Goal: Contribute content: Contribute content

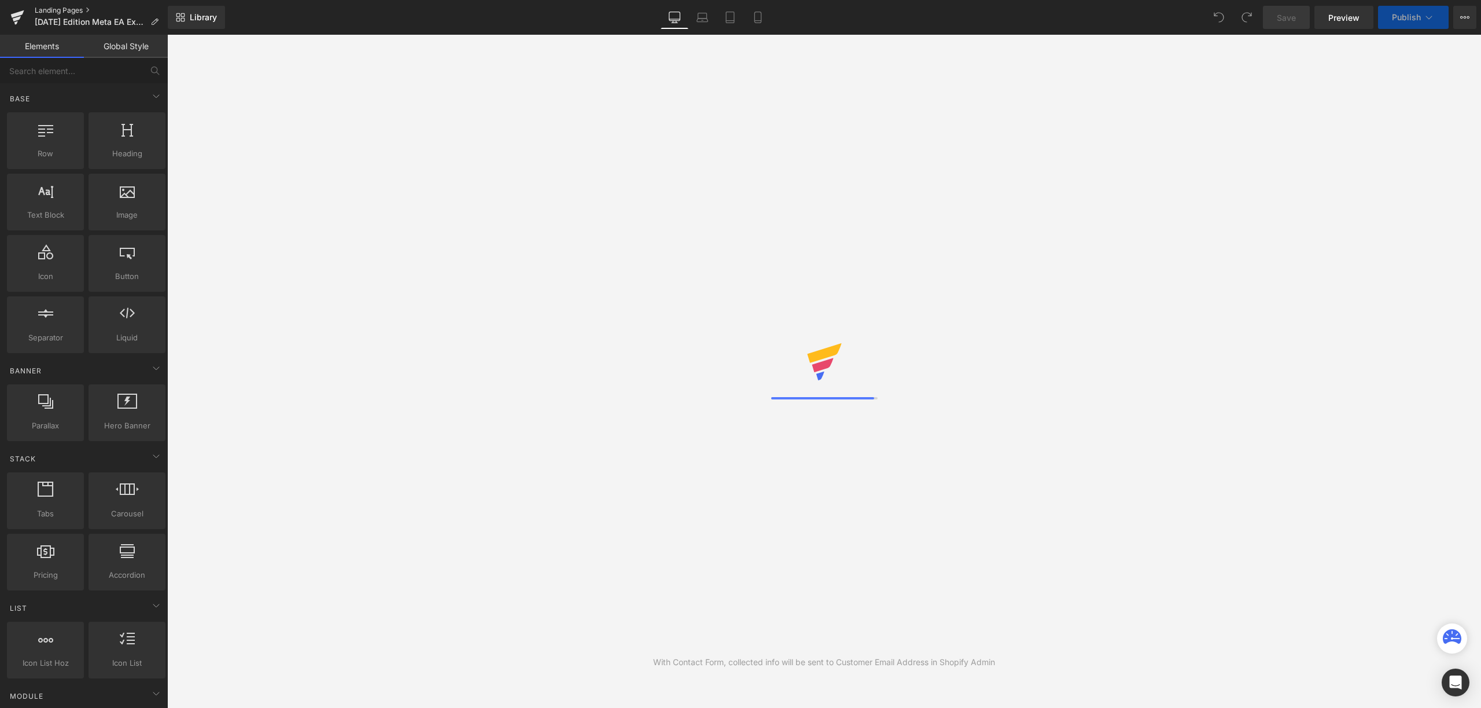
click at [83, 13] on link "Landing Pages" at bounding box center [101, 10] width 133 height 9
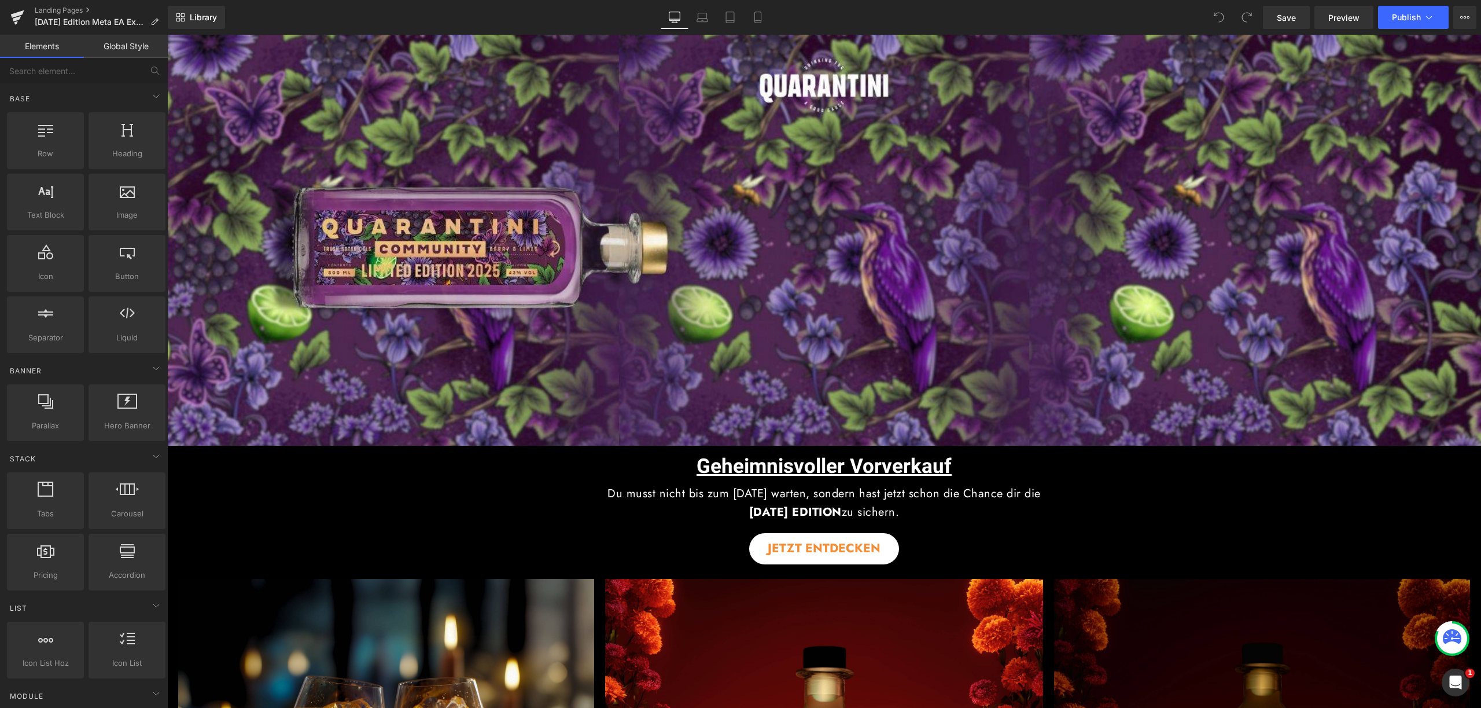
click at [824, 545] on span "Button" at bounding box center [824, 549] width 27 height 14
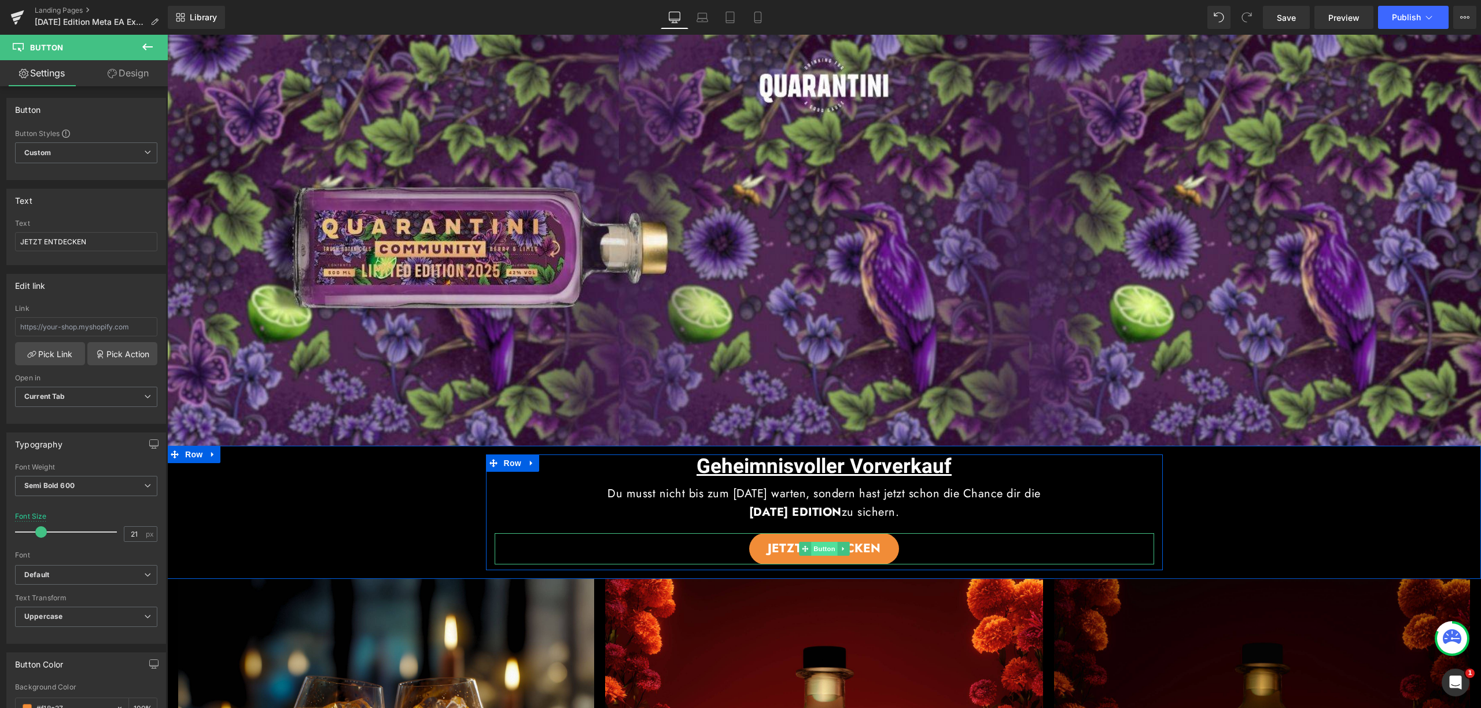
click at [818, 544] on span "Button" at bounding box center [824, 549] width 27 height 14
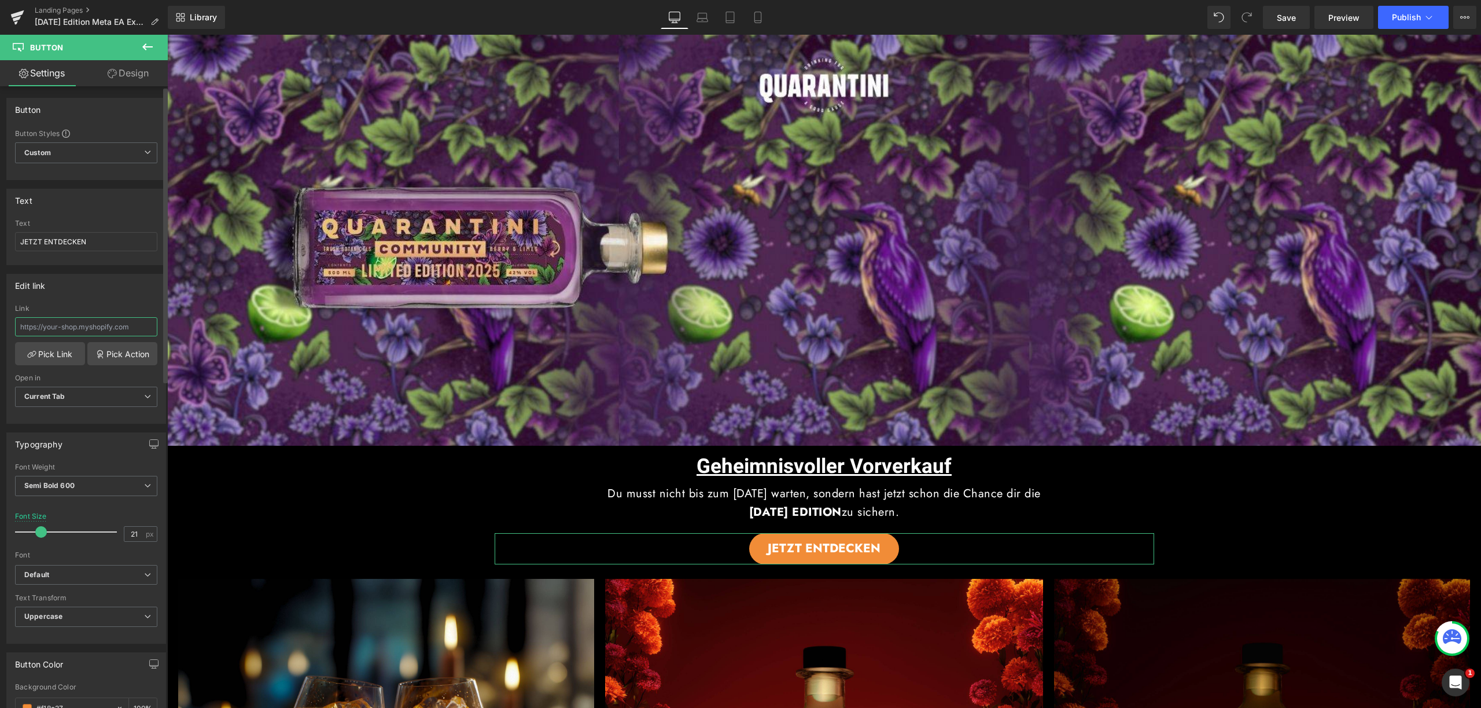
click at [100, 332] on input "text" at bounding box center [86, 326] width 142 height 19
paste input "https://quarantini.de/halloween-edition-meta"
type input "https://quarantini.de/halloween-edition-meta"
click at [104, 303] on div "Edit link https://quarantini.de/halloween-edition-meta Link https://quarantini.…" at bounding box center [86, 349] width 160 height 150
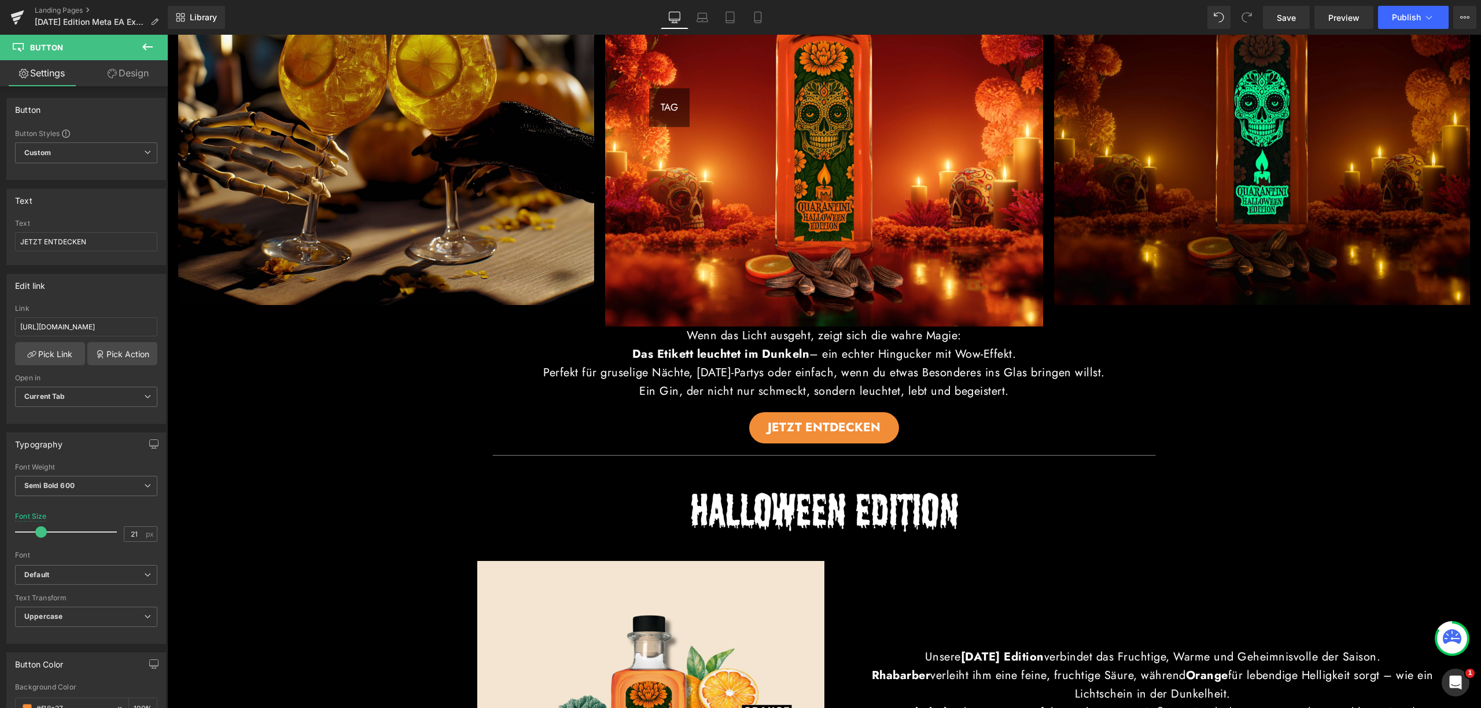
scroll to position [710, 0]
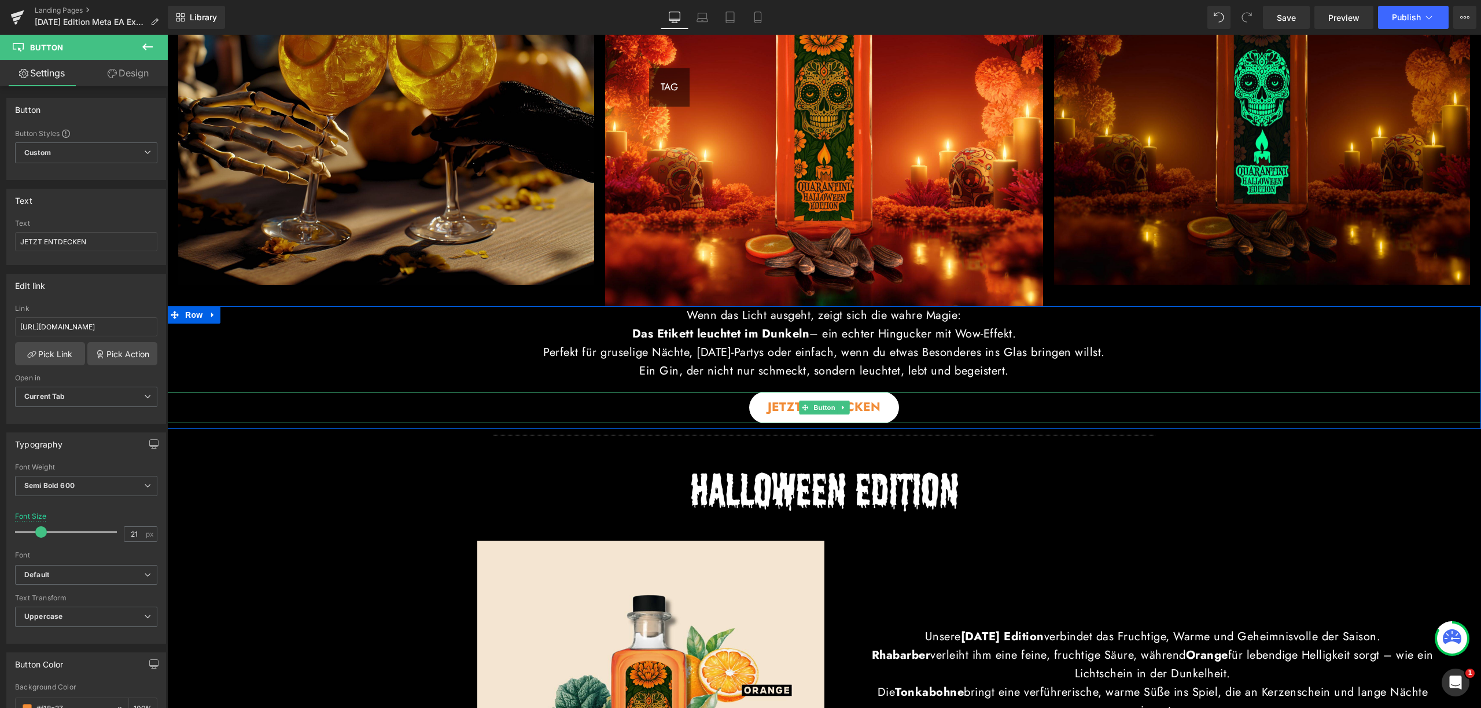
click at [816, 410] on span "Button" at bounding box center [824, 407] width 27 height 14
click at [106, 326] on input "text" at bounding box center [86, 326] width 142 height 19
paste input "https://quarantini.de/halloween-edition-meta"
type input "https://quarantini.de/halloween-edition-meta"
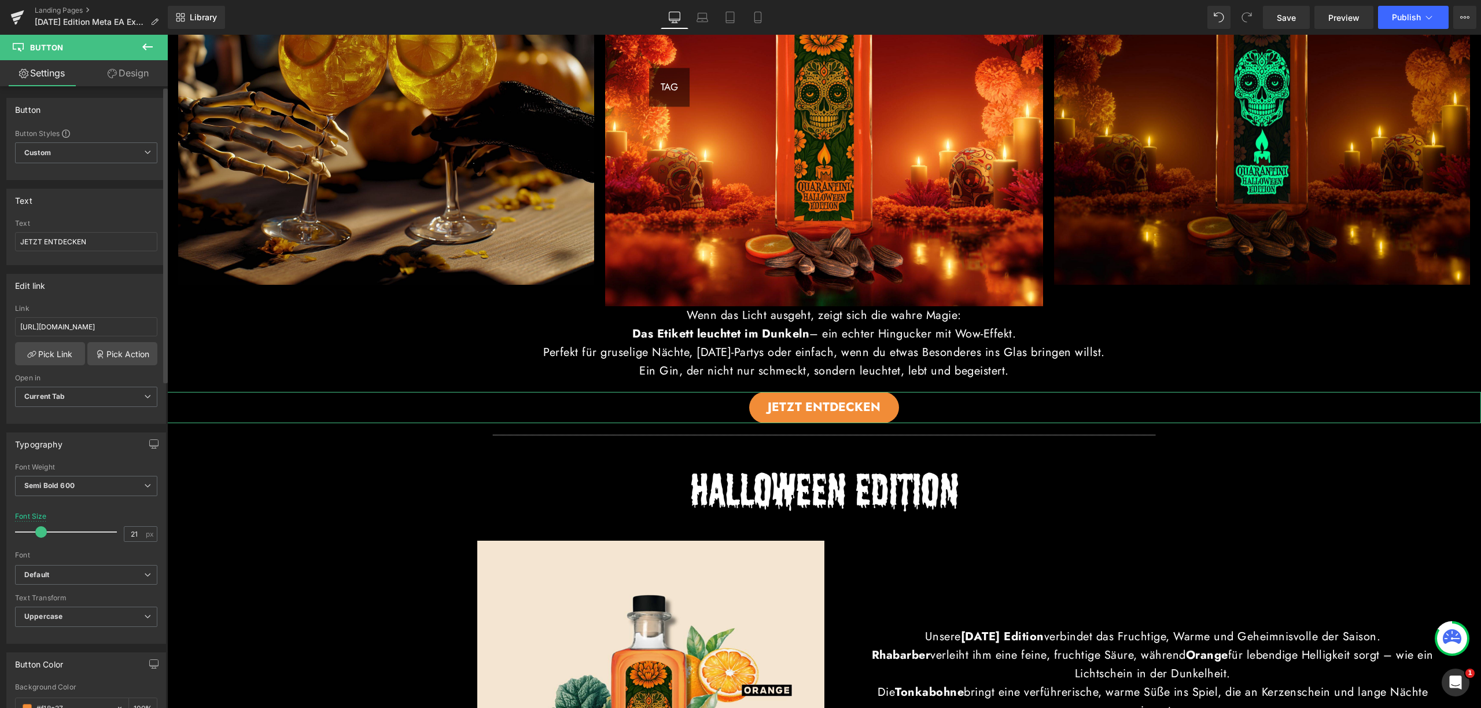
click at [108, 306] on div "Link" at bounding box center [86, 308] width 142 height 8
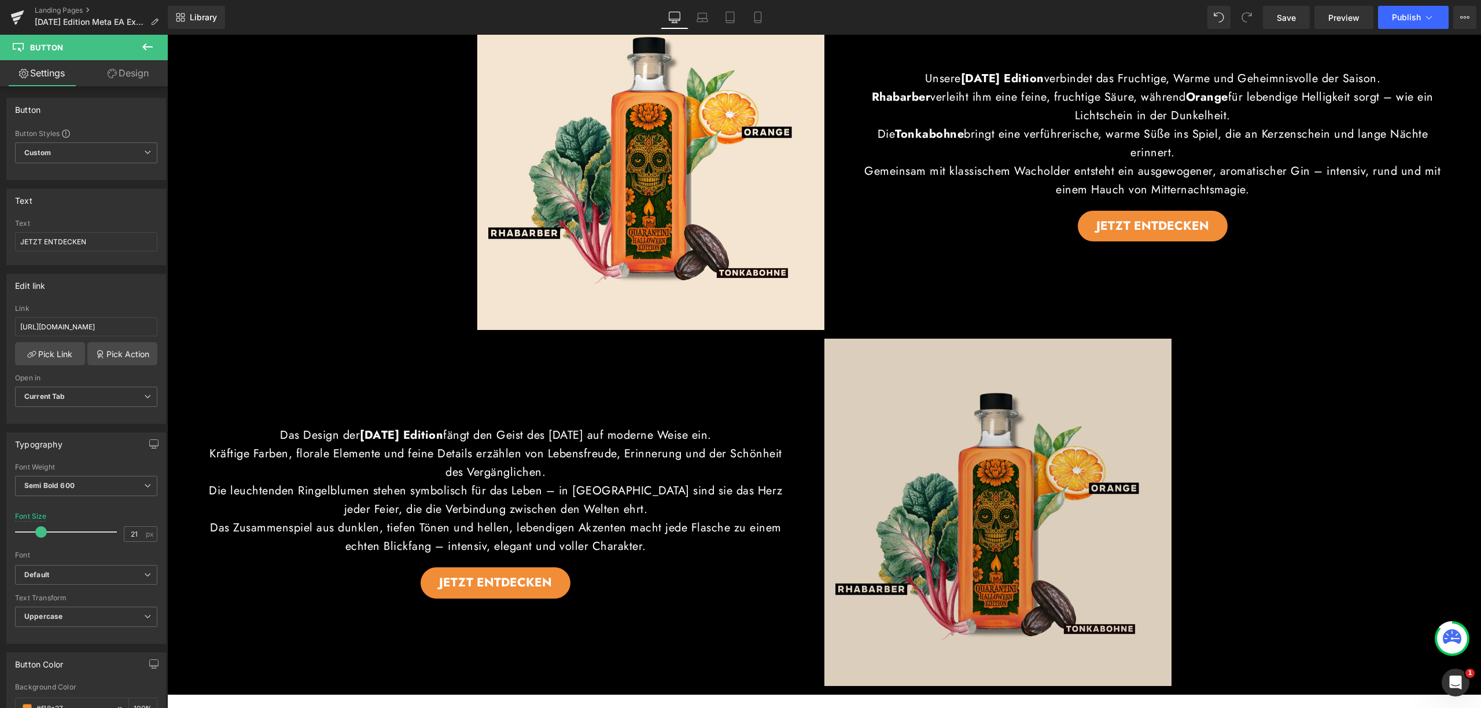
scroll to position [1302, 0]
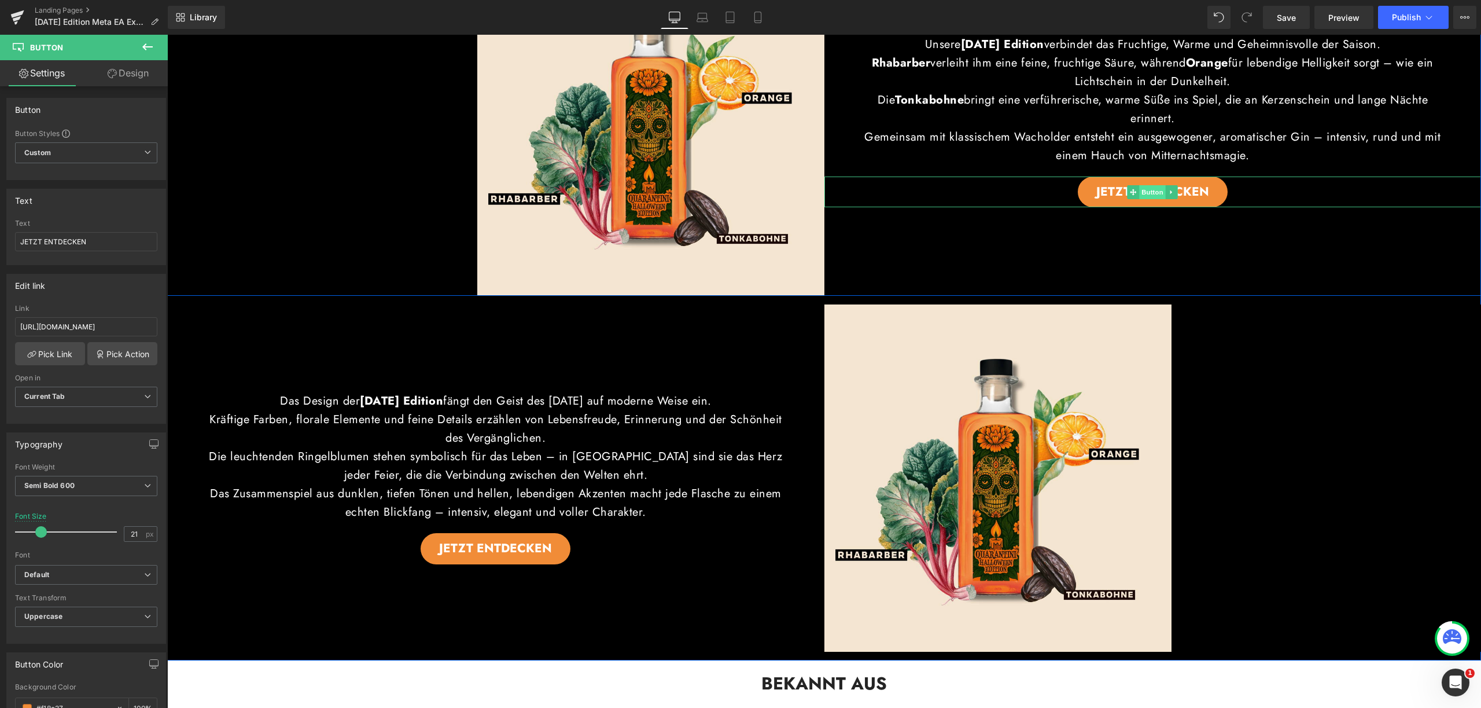
click at [1147, 185] on span "Button" at bounding box center [1152, 192] width 27 height 14
click at [116, 327] on input "text" at bounding box center [86, 326] width 142 height 19
paste input "https://quarantini.de/halloween-edition-meta"
type input "https://quarantini.de/halloween-edition-meta"
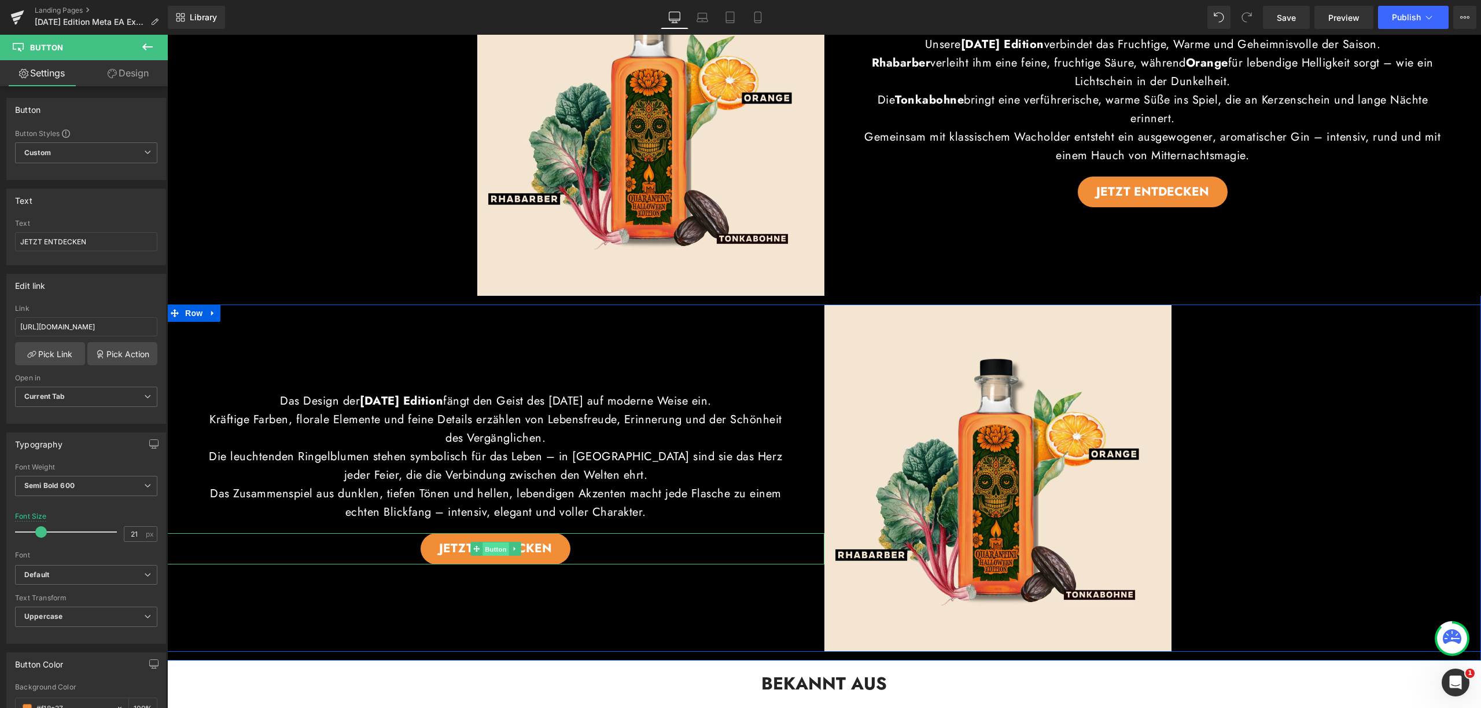
click at [487, 543] on span "Button" at bounding box center [496, 549] width 27 height 14
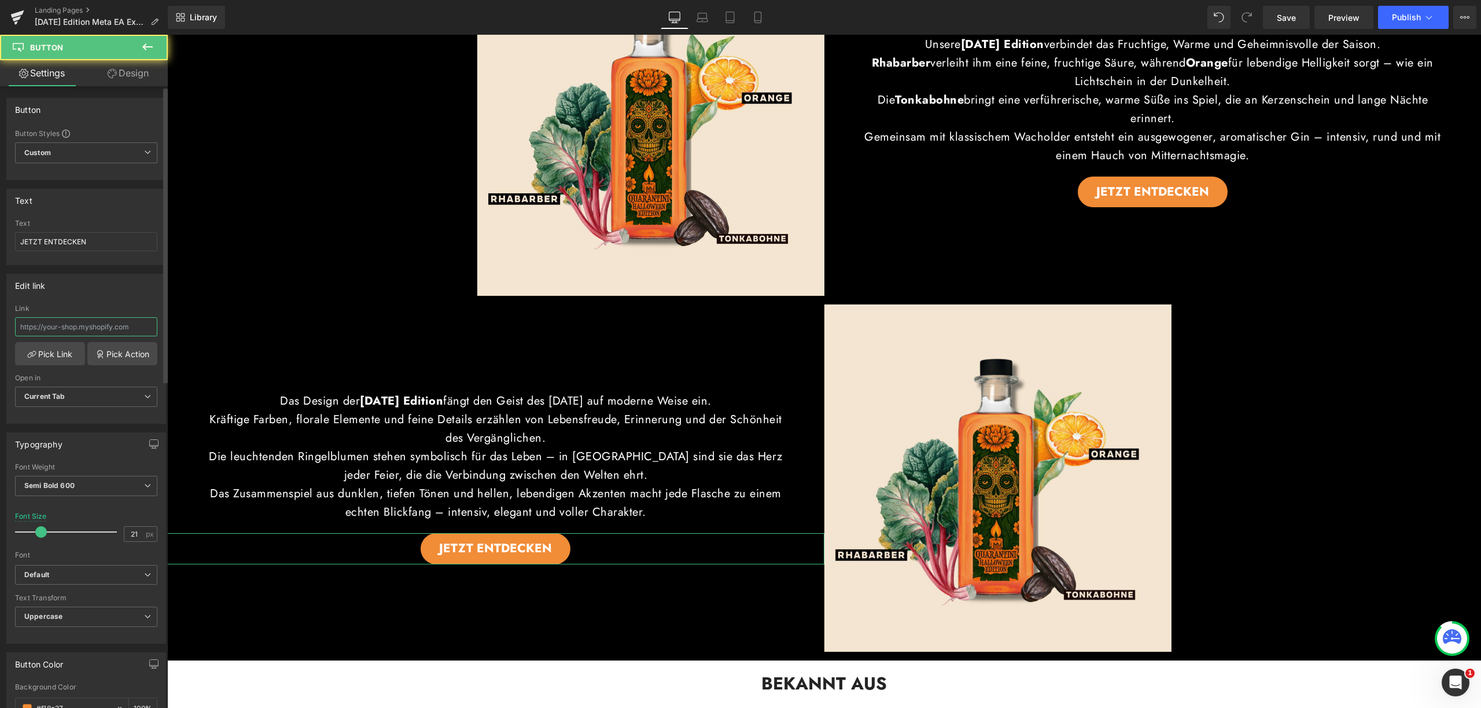
click at [116, 331] on input "text" at bounding box center [86, 326] width 142 height 19
paste input "https://quarantini.de/halloween-edition-meta"
type input "https://quarantini.de/halloween-edition-meta"
click at [115, 294] on div "Edit link" at bounding box center [86, 285] width 159 height 22
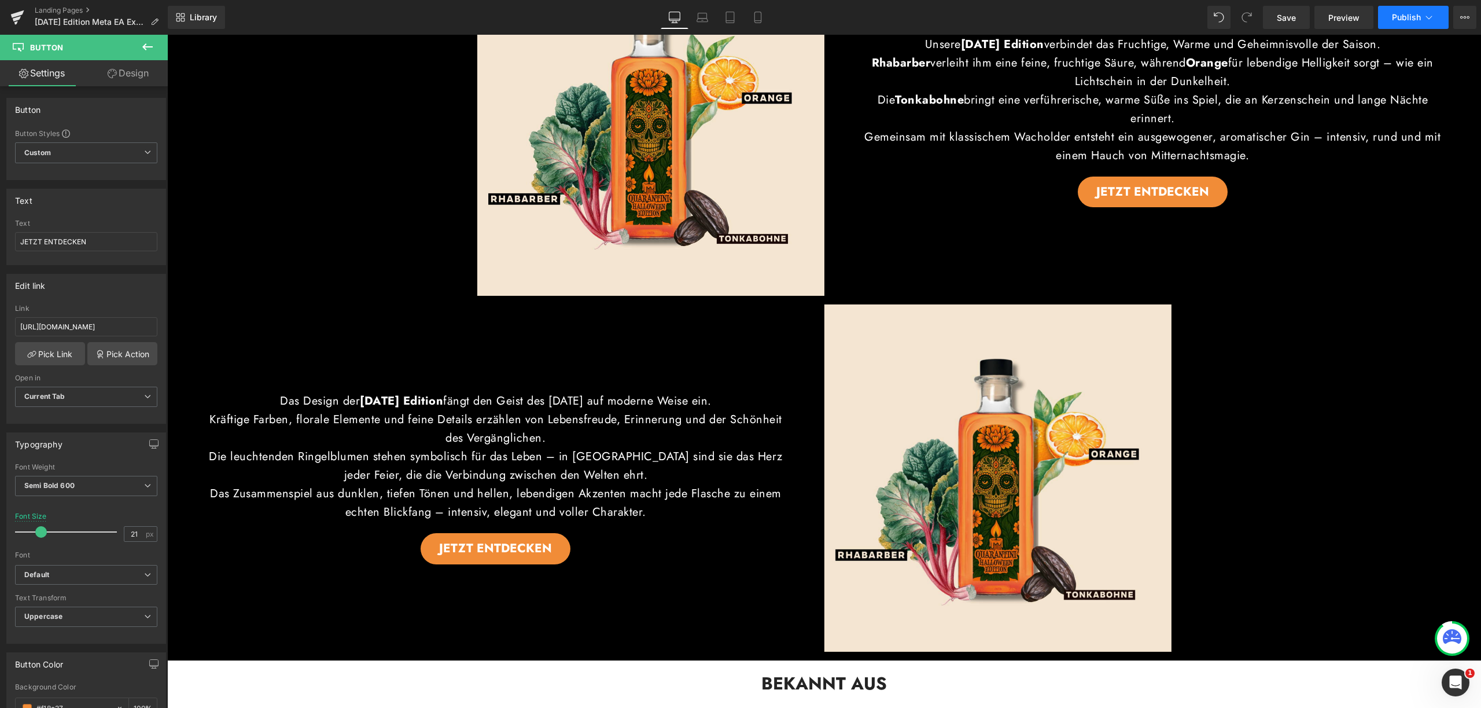
click at [1408, 14] on span "Publish" at bounding box center [1406, 17] width 29 height 9
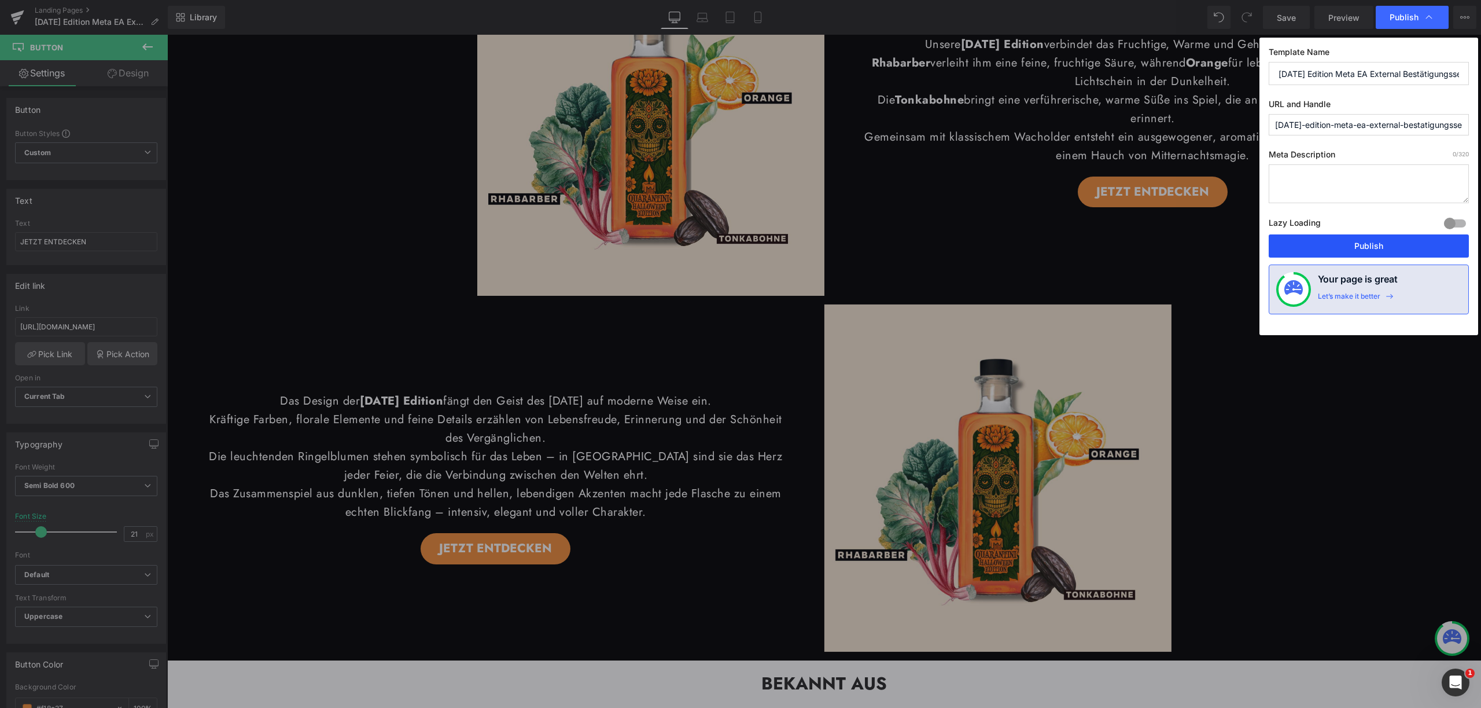
click at [1350, 253] on button "Publish" at bounding box center [1369, 245] width 200 height 23
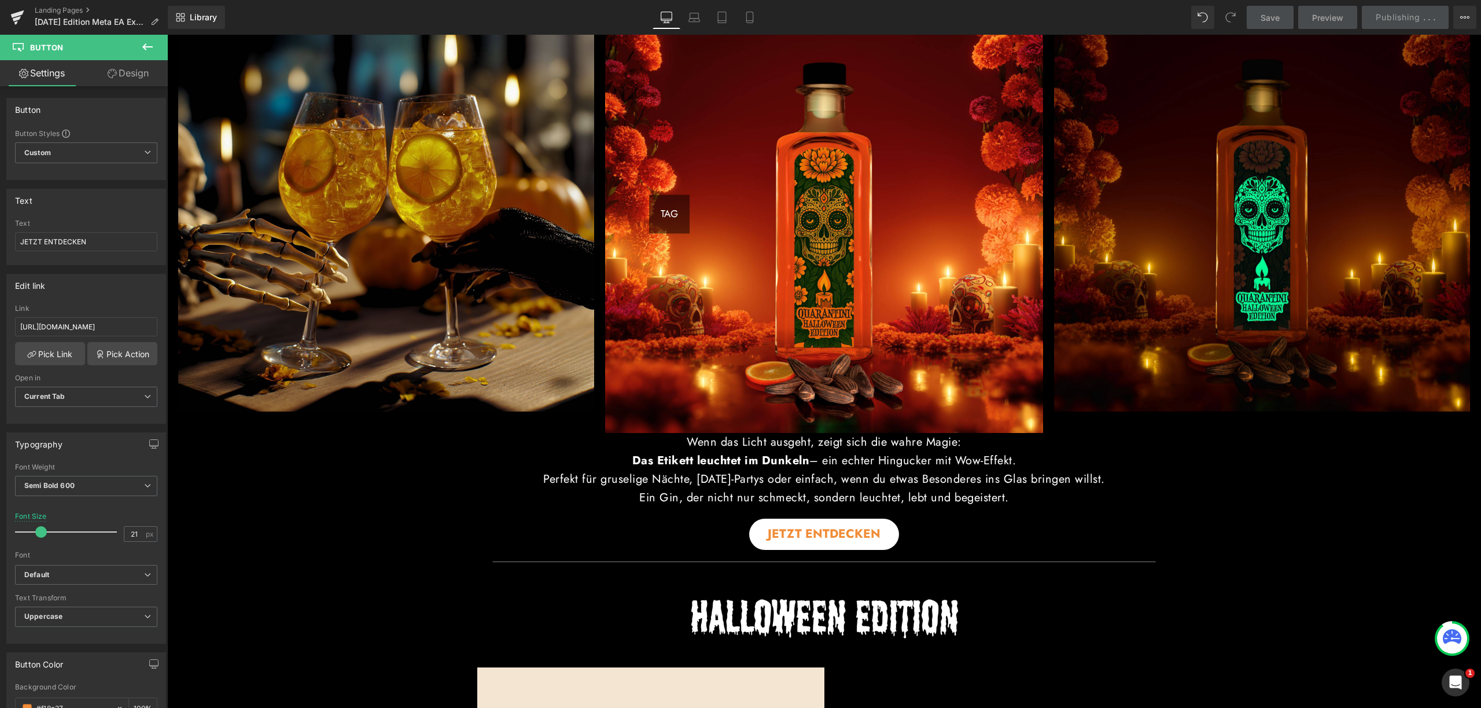
scroll to position [458, 0]
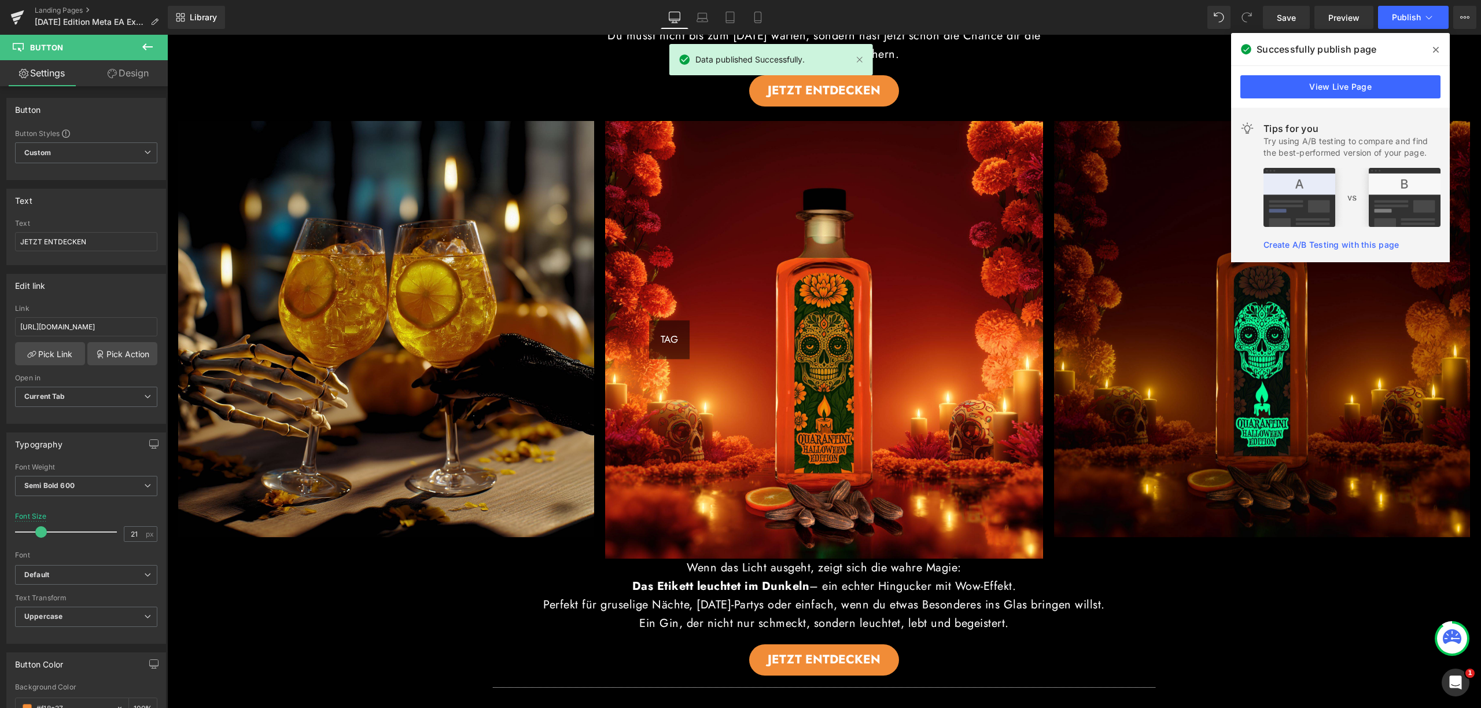
click at [1437, 51] on icon at bounding box center [1436, 50] width 6 height 6
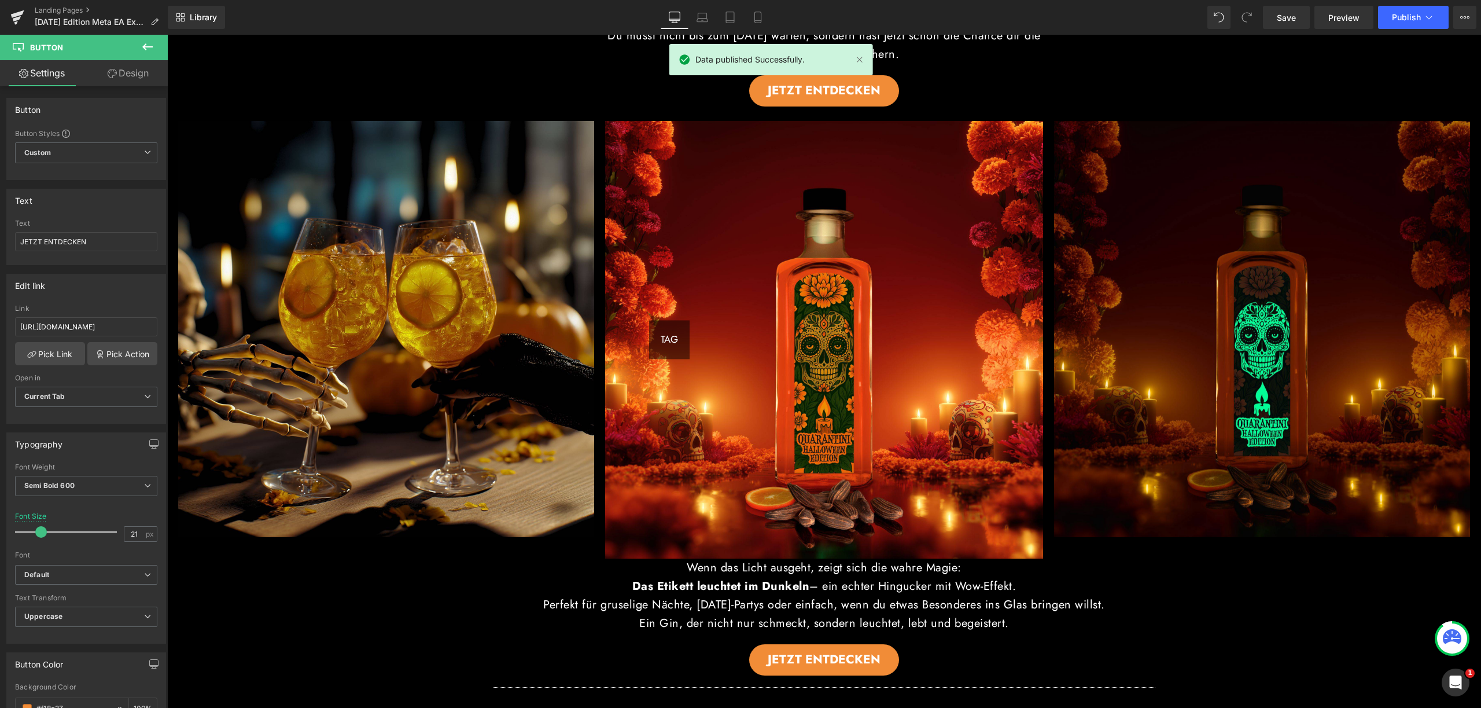
click at [847, 237] on img at bounding box center [824, 340] width 438 height 438
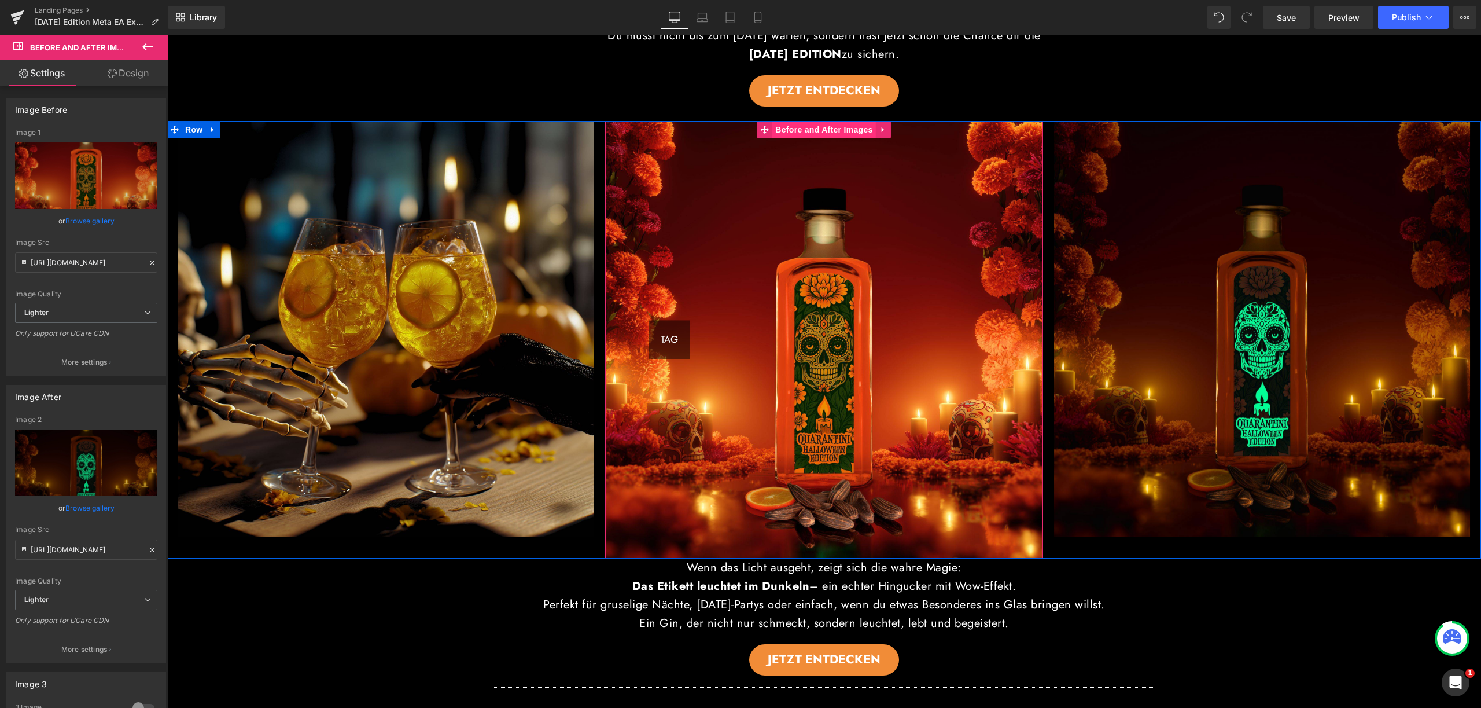
click at [817, 131] on span "Before and After Images" at bounding box center [823, 129] width 103 height 17
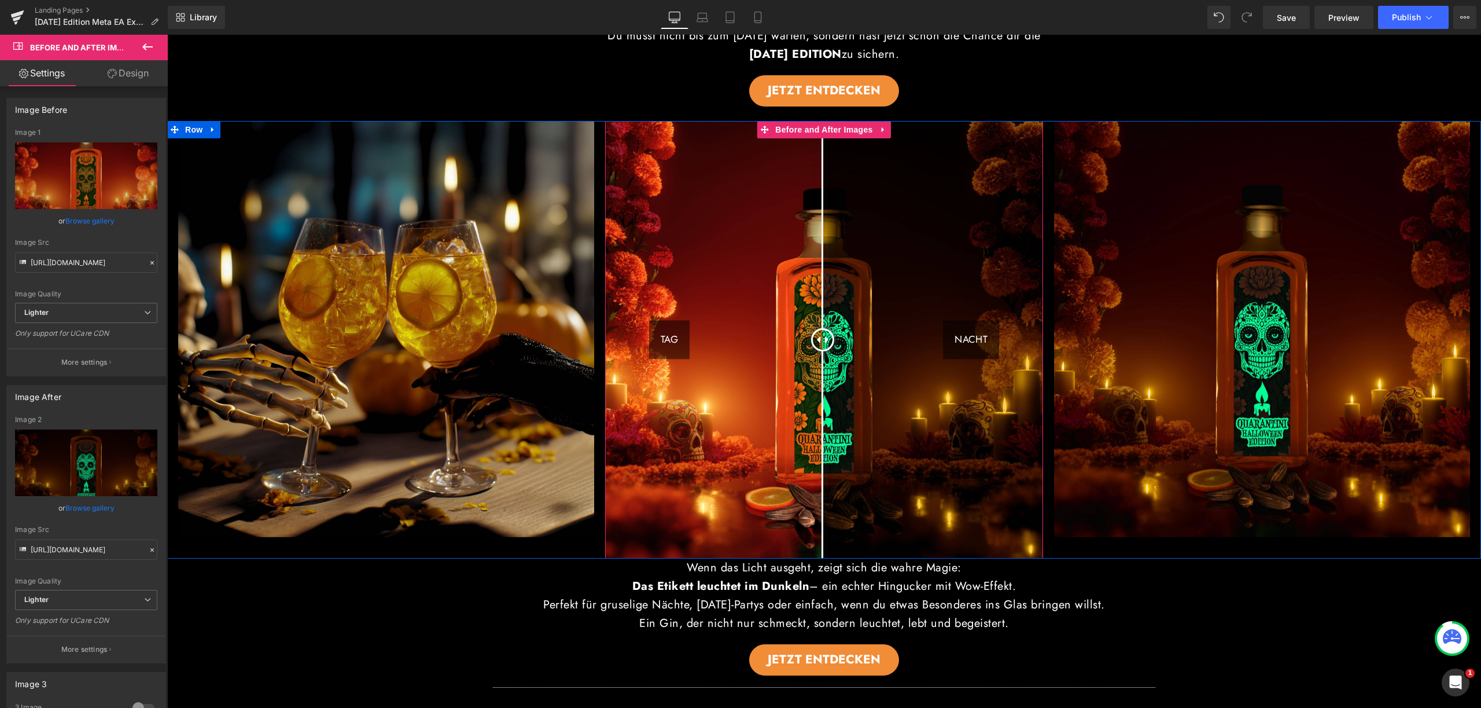
drag, startPoint x: 801, startPoint y: 318, endPoint x: 818, endPoint y: 329, distance: 20.5
click at [818, 329] on div "TAG NACHT" at bounding box center [824, 340] width 438 height 438
drag, startPoint x: 818, startPoint y: 331, endPoint x: 819, endPoint y: 388, distance: 57.3
click at [819, 351] on div at bounding box center [823, 339] width 23 height 23
click at [1424, 16] on icon at bounding box center [1429, 18] width 12 height 12
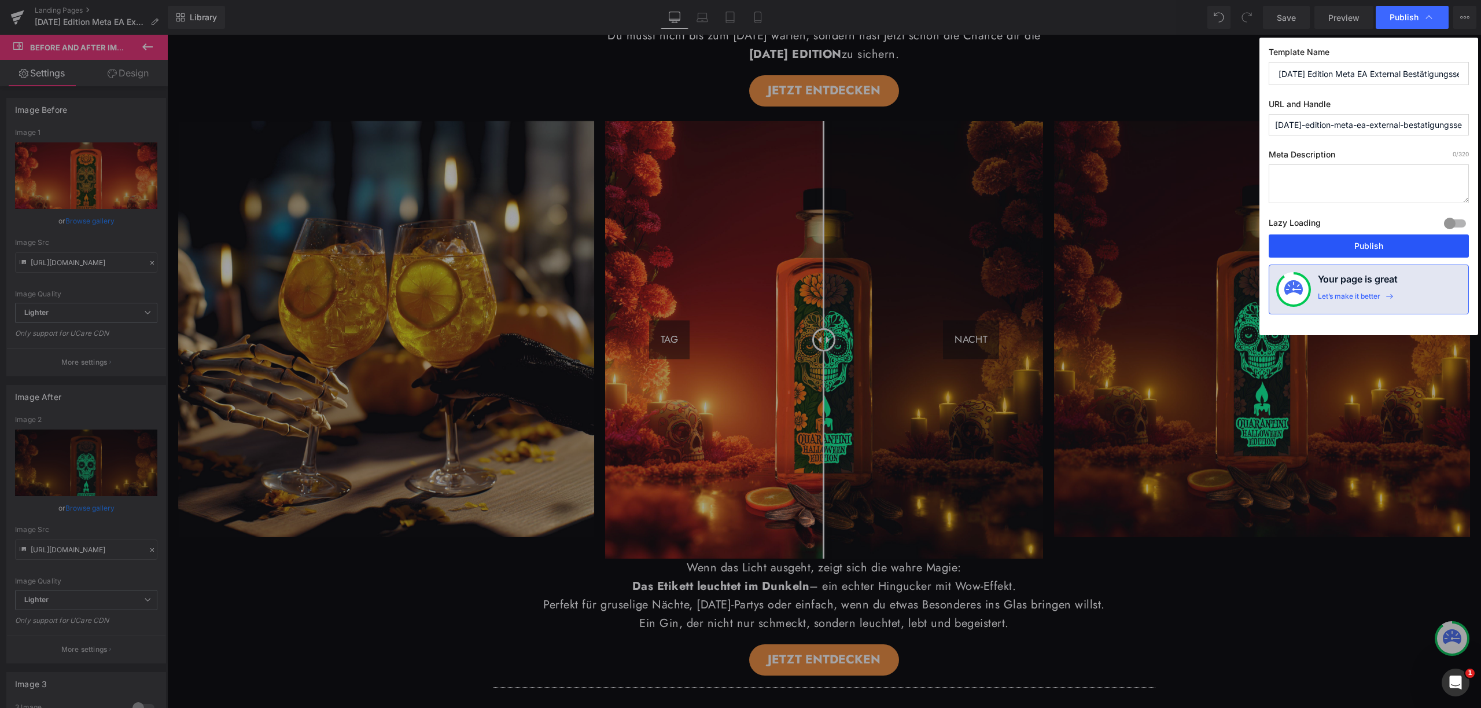
click at [1374, 237] on button "Publish" at bounding box center [1369, 245] width 200 height 23
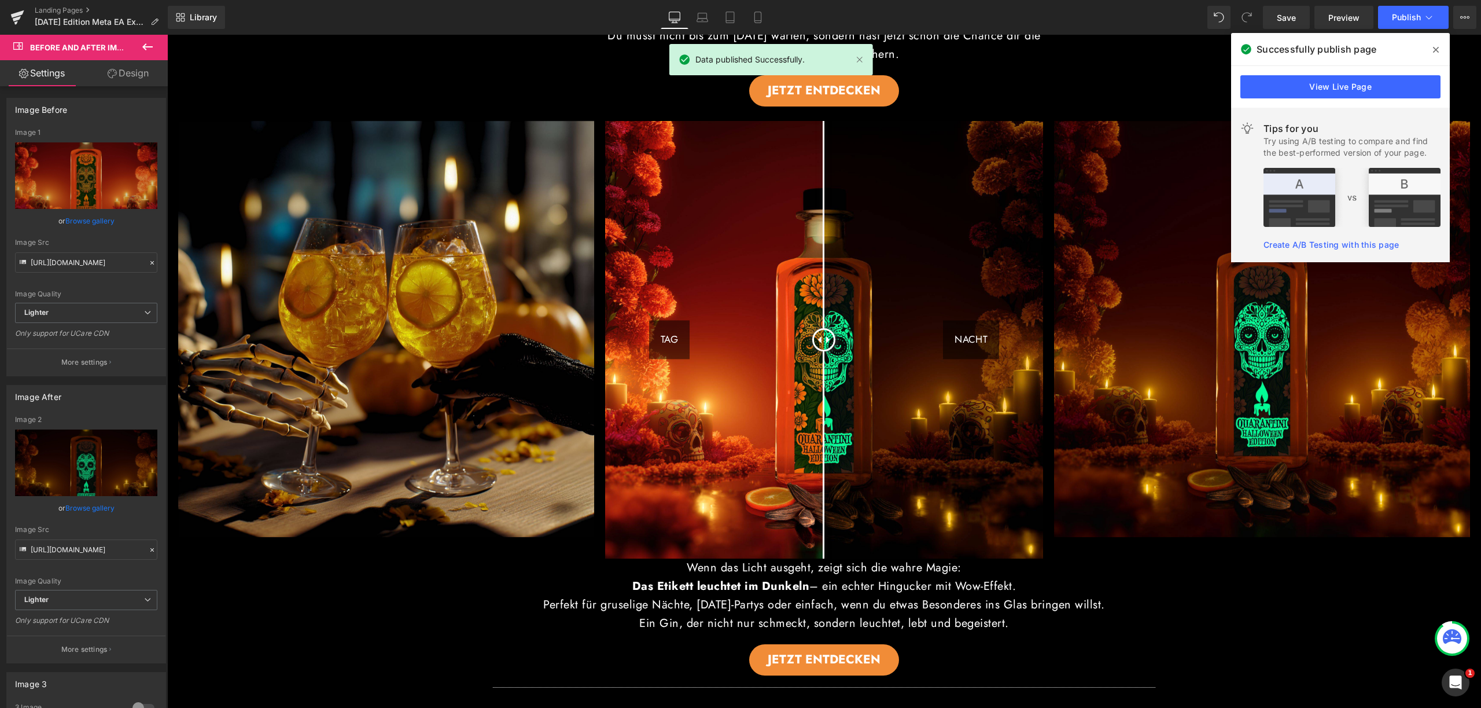
click at [1434, 47] on icon at bounding box center [1436, 50] width 6 height 6
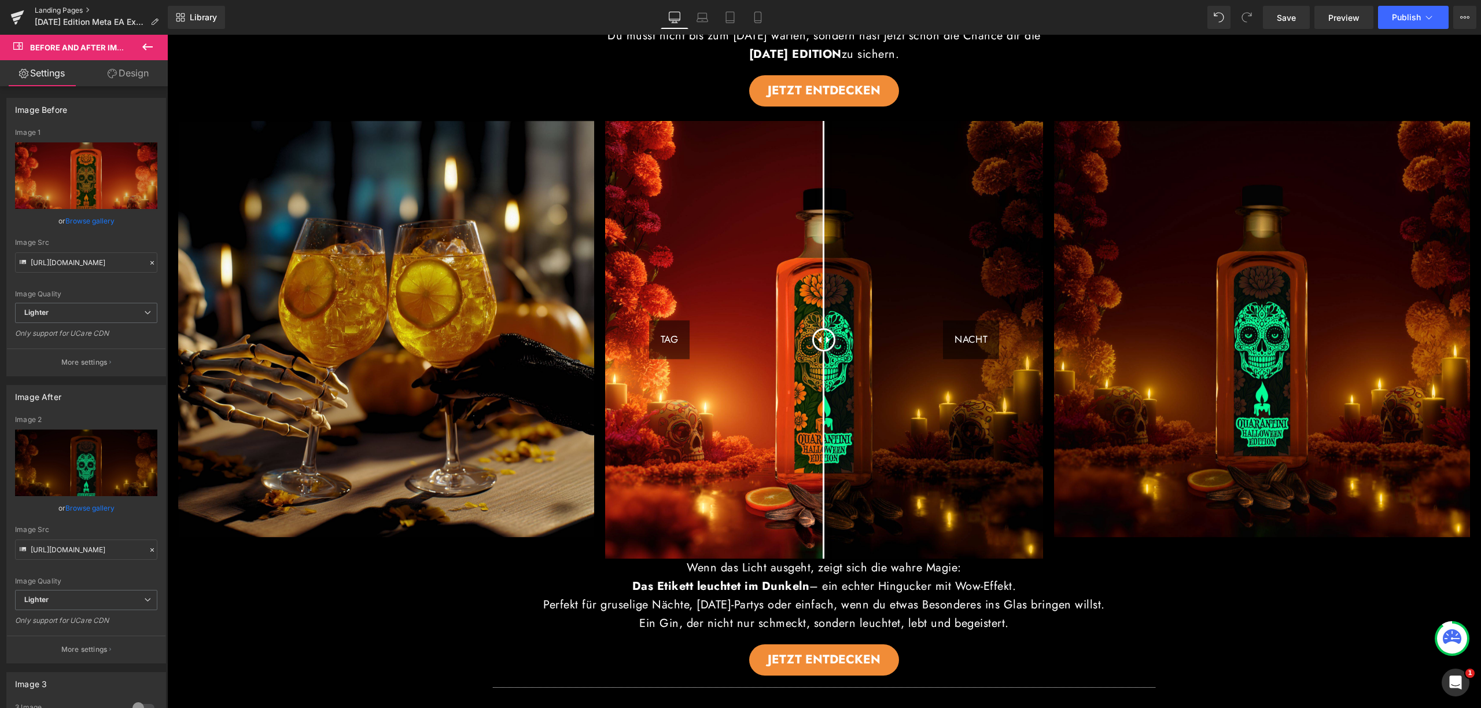
click at [70, 7] on link "Landing Pages" at bounding box center [101, 10] width 133 height 9
